Goal: Information Seeking & Learning: Learn about a topic

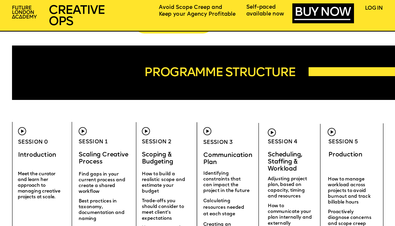
scroll to position [1550, 0]
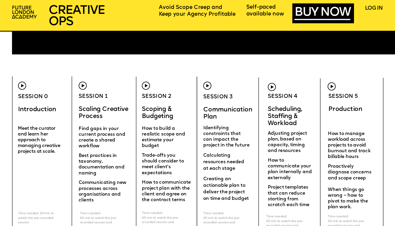
click at [21, 5] on img at bounding box center [25, 12] width 31 height 18
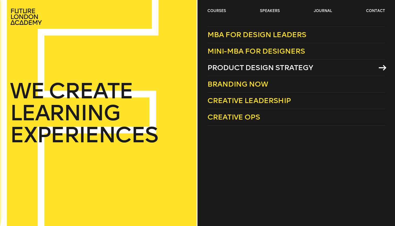
click at [258, 67] on span "Product Design Strategy" at bounding box center [260, 67] width 106 height 9
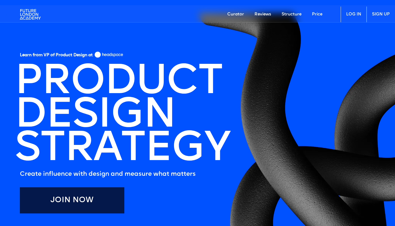
click at [316, 15] on link "Price" at bounding box center [316, 15] width 21 height 16
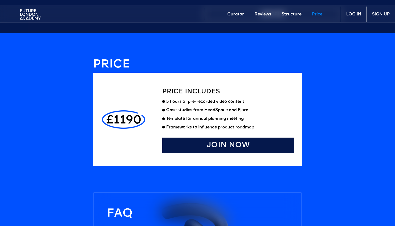
scroll to position [1396, 0]
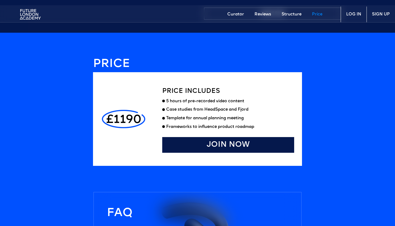
click at [294, 15] on link "Structure" at bounding box center [291, 15] width 30 height 16
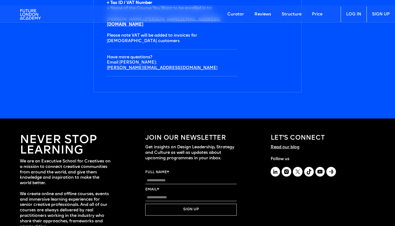
scroll to position [1826, 0]
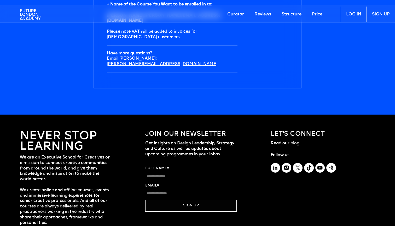
click at [262, 14] on link "Reviews" at bounding box center [262, 15] width 27 height 16
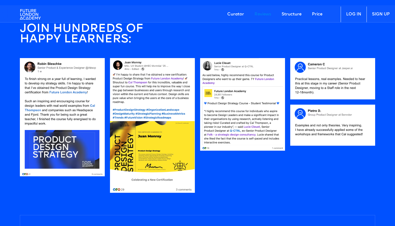
scroll to position [467, 0]
